Goal: Task Accomplishment & Management: Manage account settings

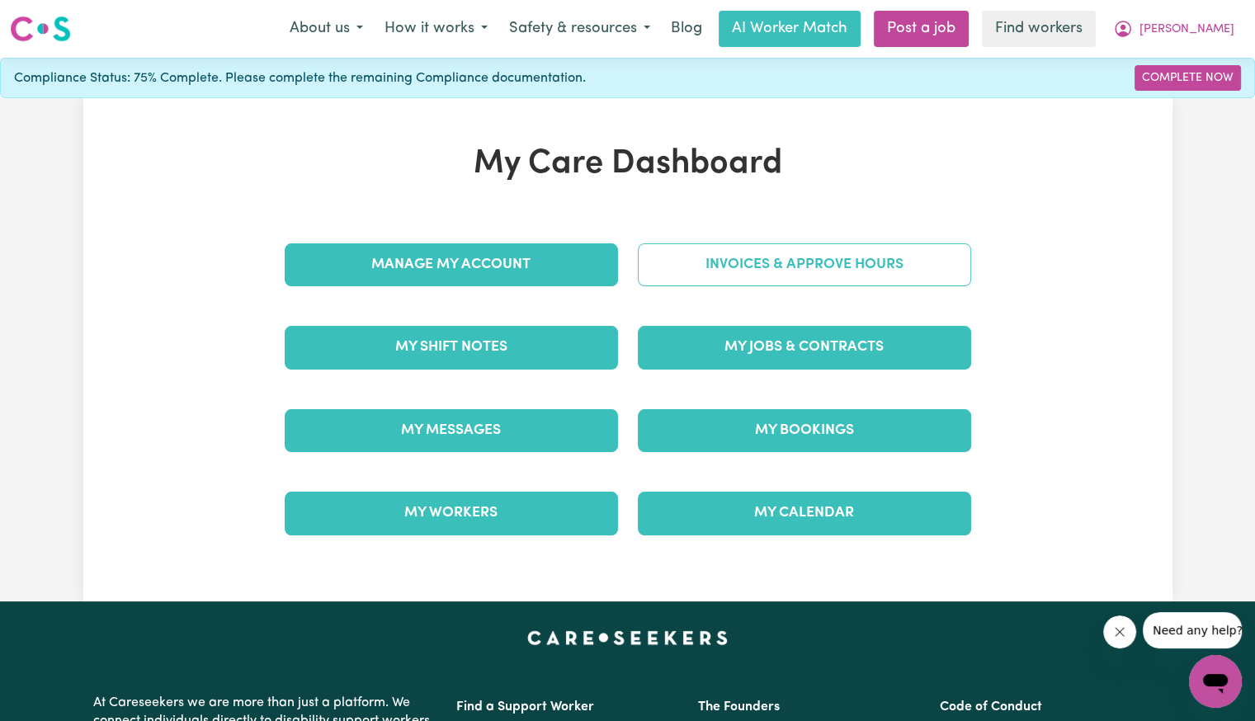
click at [792, 259] on link "Invoices & Approve Hours" at bounding box center [804, 264] width 333 height 43
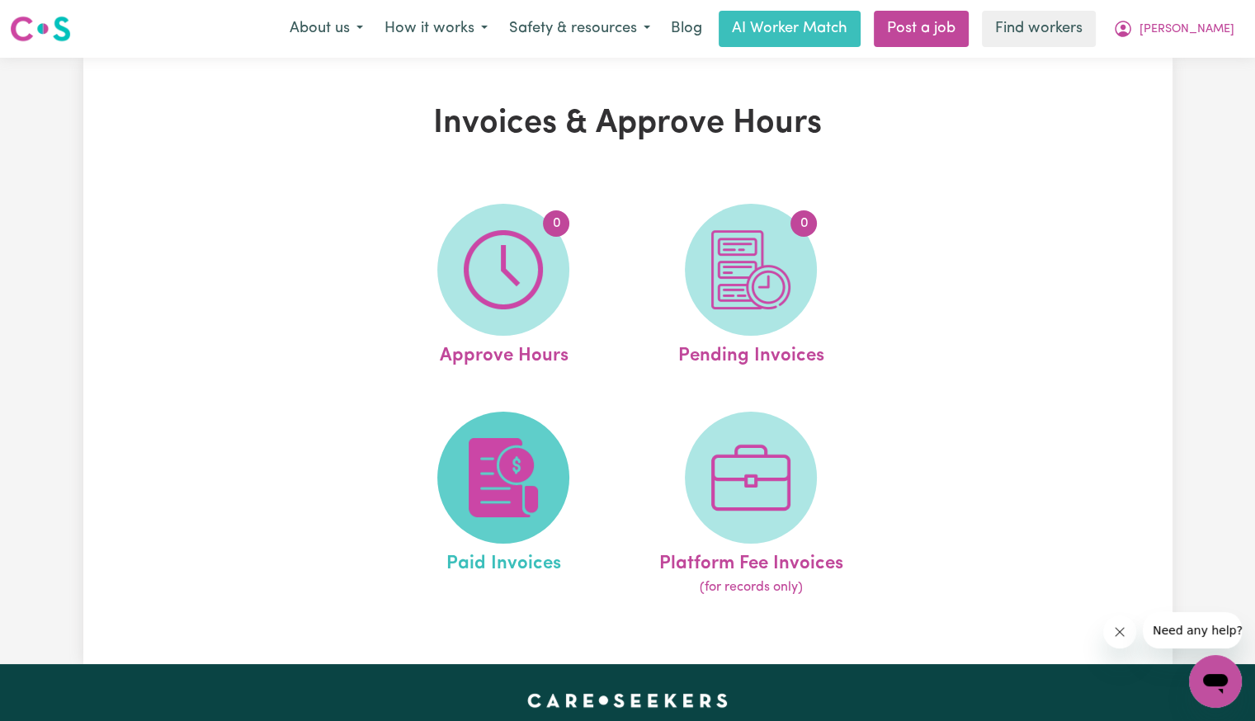
click at [507, 483] on img at bounding box center [503, 477] width 79 height 79
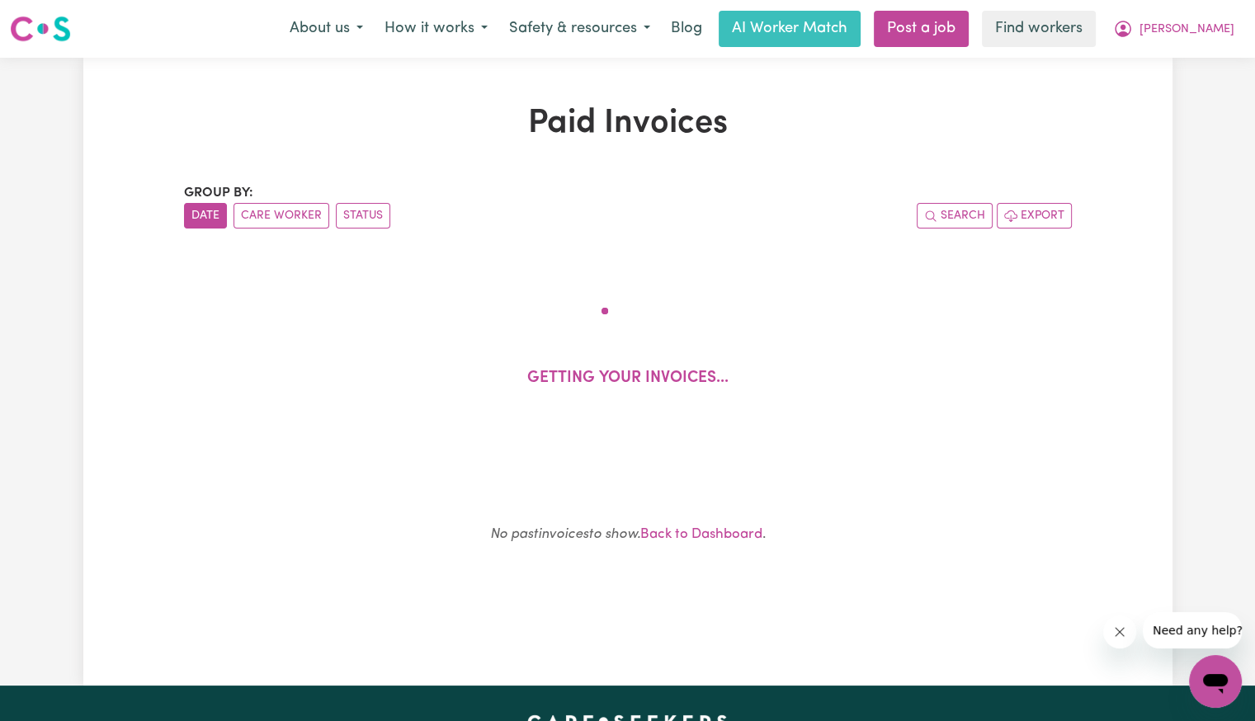
click at [690, 224] on div "Search Export" at bounding box center [850, 216] width 444 height 26
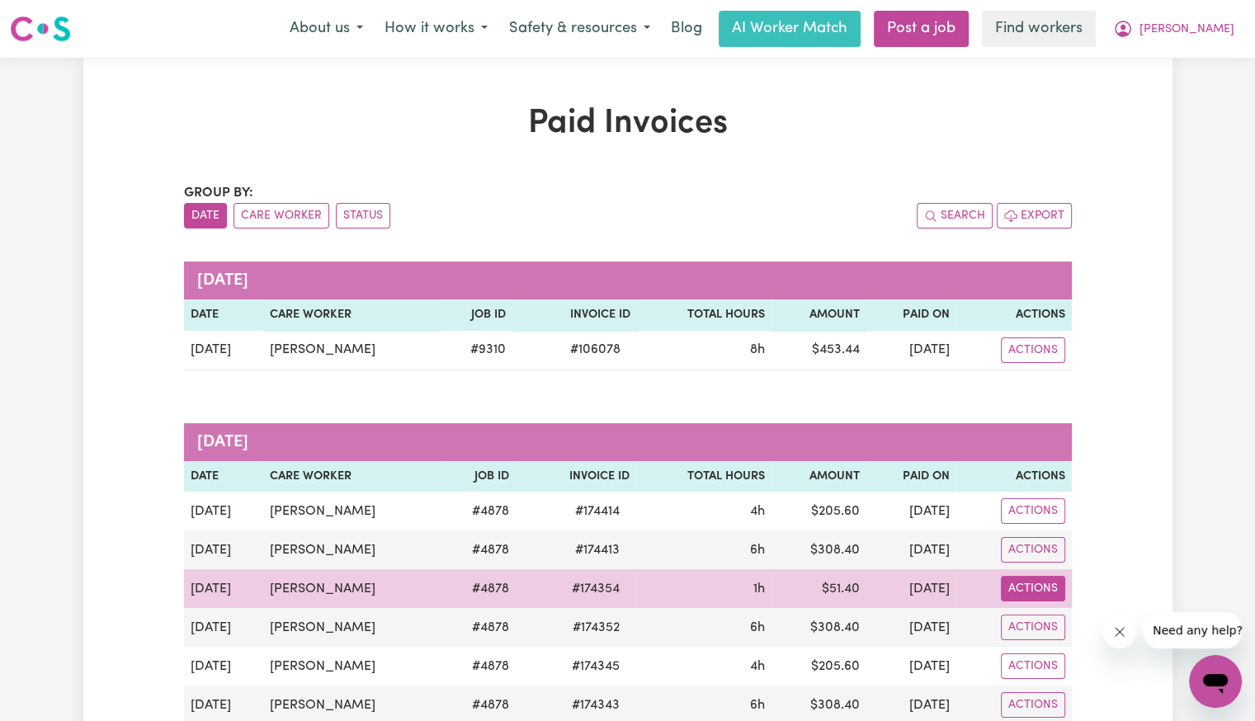
click at [1049, 587] on button "Actions" at bounding box center [1033, 589] width 64 height 26
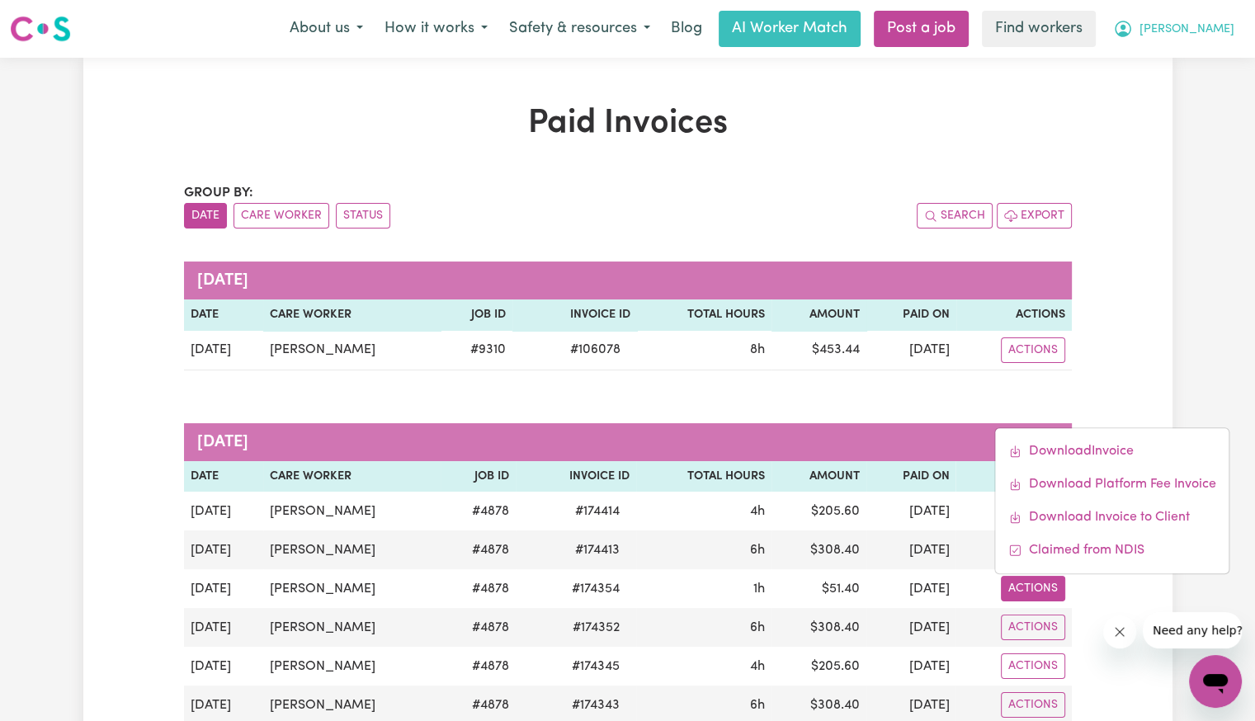
click at [1203, 29] on span "[PERSON_NAME]" at bounding box center [1186, 30] width 95 height 18
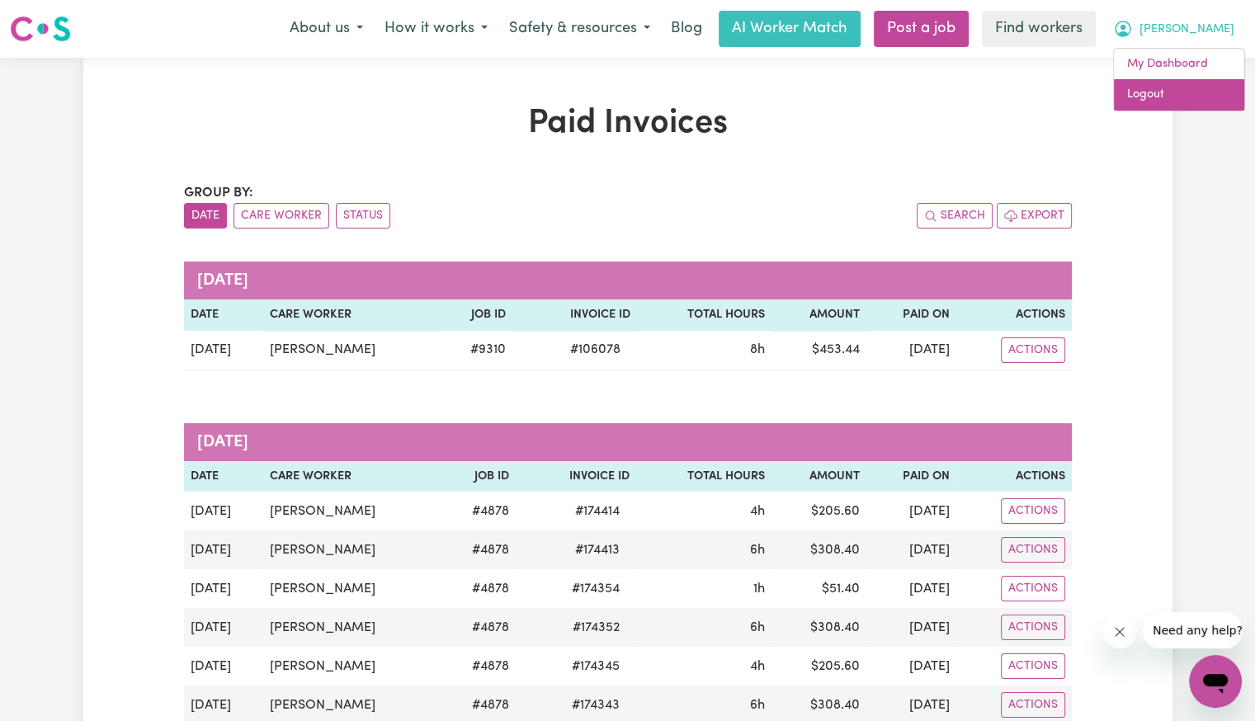
click at [1186, 91] on link "Logout" at bounding box center [1179, 94] width 130 height 31
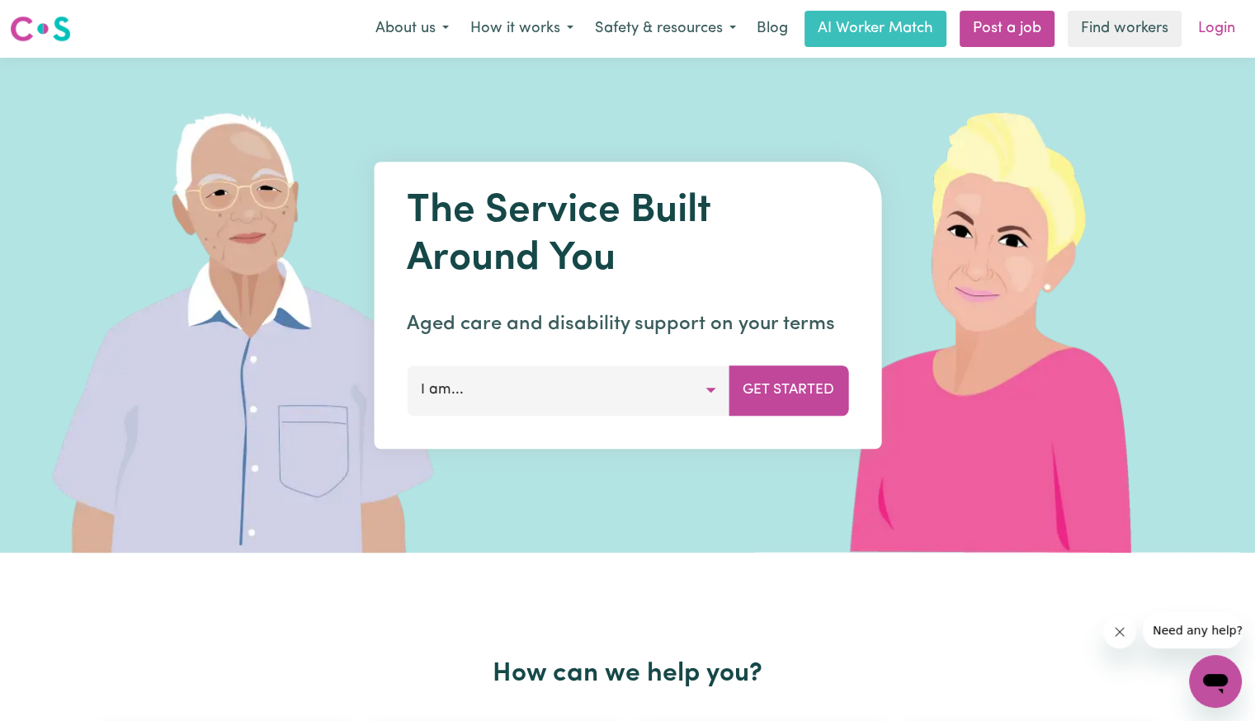
click at [1211, 34] on link "Login" at bounding box center [1216, 29] width 57 height 36
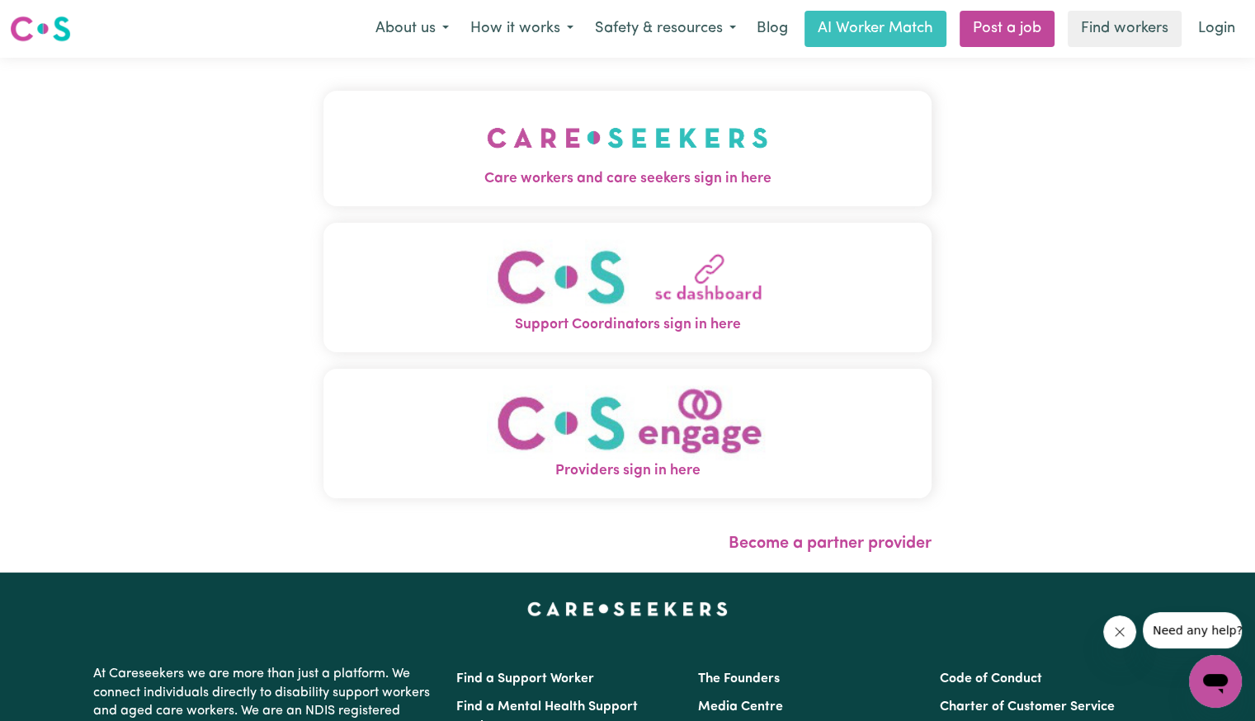
drag, startPoint x: 498, startPoint y: 146, endPoint x: 503, endPoint y: 161, distance: 15.7
click at [498, 146] on img "Care workers and care seekers sign in here" at bounding box center [627, 137] width 281 height 61
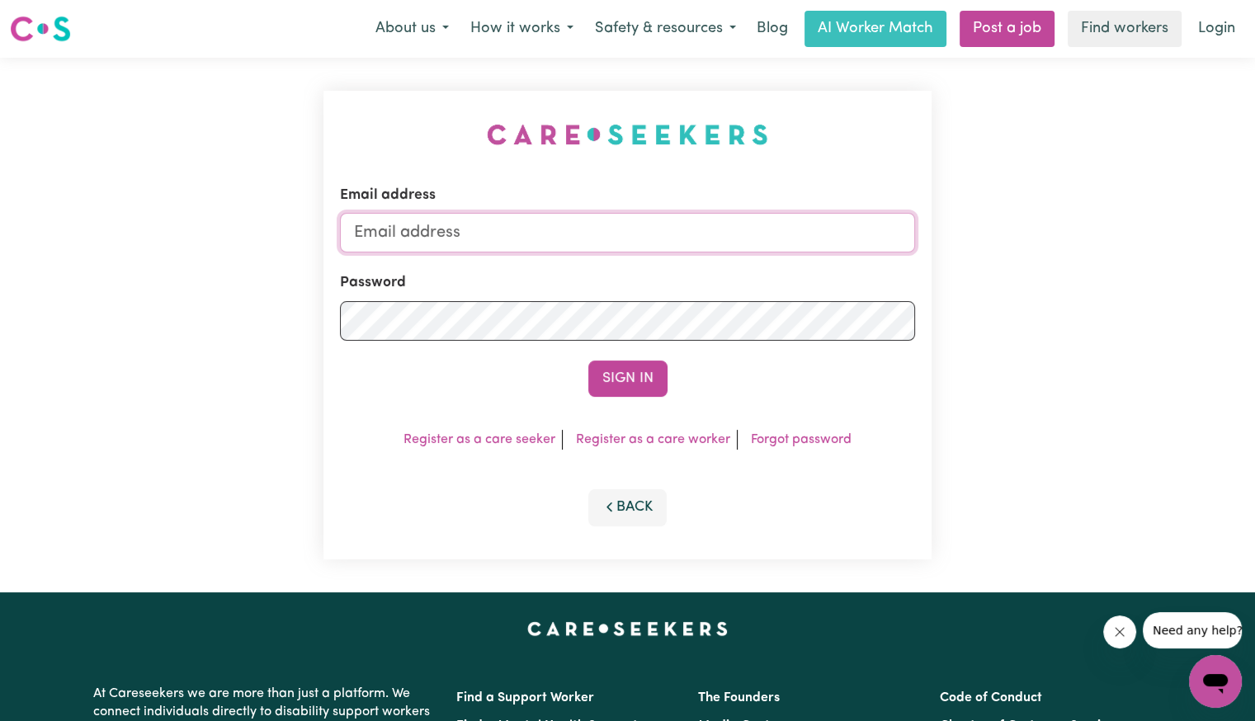
click at [606, 229] on input "Email address" at bounding box center [627, 233] width 575 height 40
drag, startPoint x: 459, startPoint y: 235, endPoint x: 1357, endPoint y: 275, distance: 899.3
click at [1254, 275] on html "Menu About us How it works Safety & resources Blog AI Worker Match Post a job F…" at bounding box center [627, 624] width 1255 height 1249
type input "[EMAIL_ADDRESS][DOMAIN_NAME]"
click at [588, 361] on button "Sign In" at bounding box center [627, 379] width 79 height 36
